Goal: Transaction & Acquisition: Purchase product/service

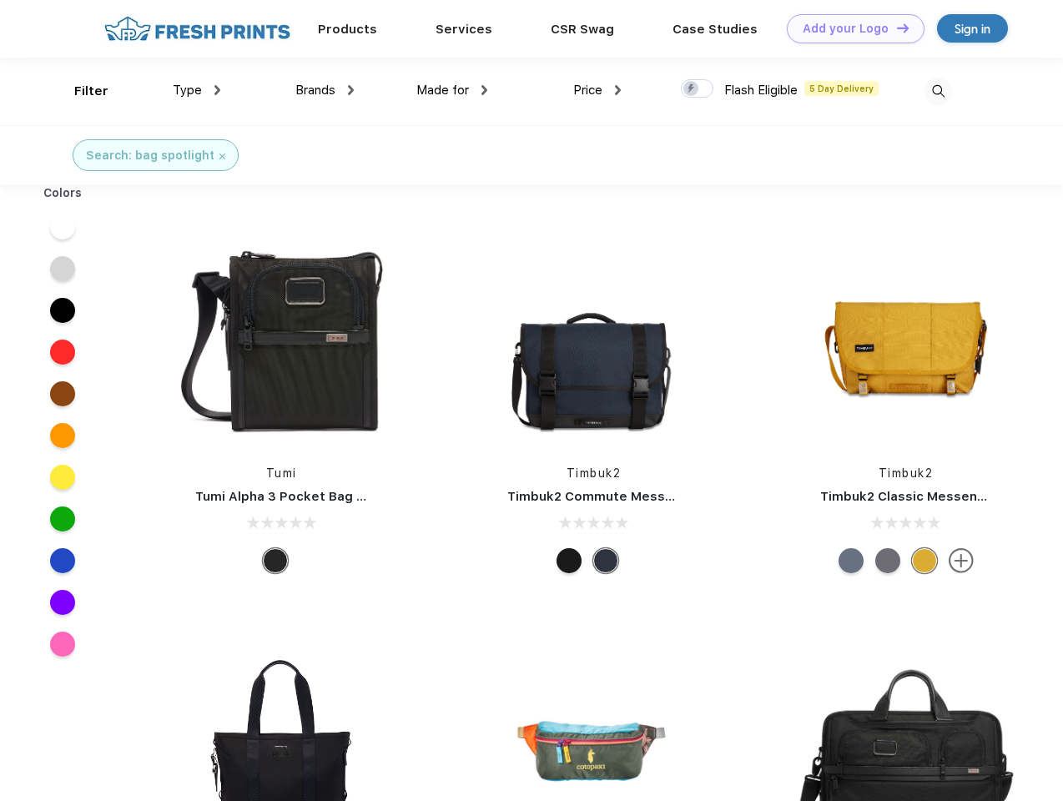
scroll to position [1, 0]
click at [850, 28] on link "Add your Logo Design Tool" at bounding box center [856, 28] width 138 height 29
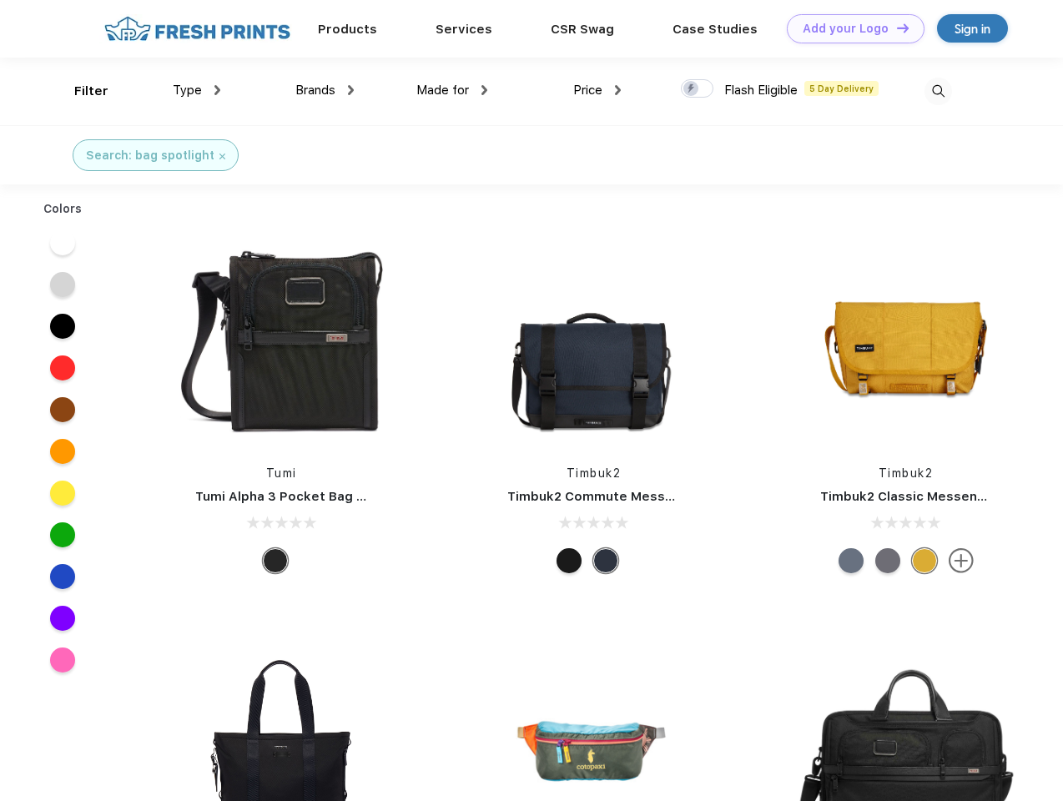
click at [0, 0] on div "Design Tool" at bounding box center [0, 0] width 0 height 0
click at [896, 28] on link "Add your Logo Design Tool" at bounding box center [856, 28] width 138 height 29
click at [80, 91] on div "Filter" at bounding box center [91, 91] width 34 height 19
click at [197, 90] on span "Type" at bounding box center [187, 90] width 29 height 15
click at [325, 90] on span "Brands" at bounding box center [315, 90] width 40 height 15
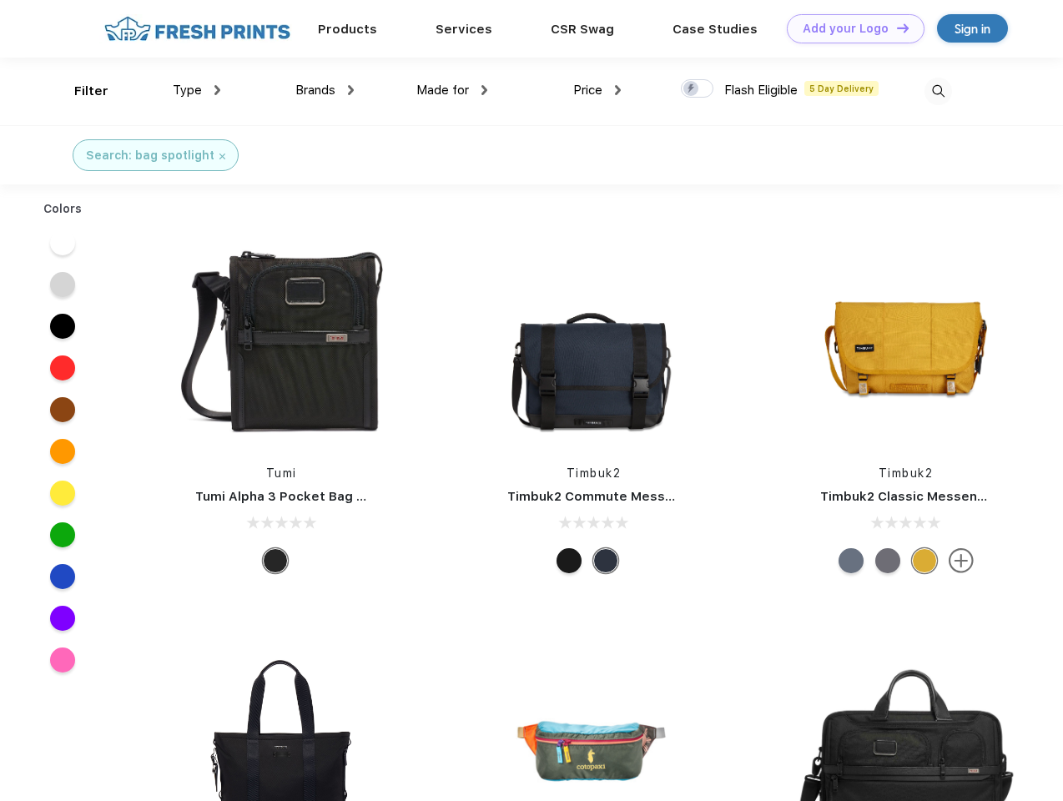
click at [452, 90] on span "Made for" at bounding box center [443, 90] width 53 height 15
click at [598, 90] on span "Price" at bounding box center [587, 90] width 29 height 15
click at [698, 89] on div at bounding box center [697, 88] width 33 height 18
click at [692, 89] on input "checkbox" at bounding box center [686, 83] width 11 height 11
click at [938, 91] on img at bounding box center [939, 92] width 28 height 28
